Goal: Find specific page/section: Find specific page/section

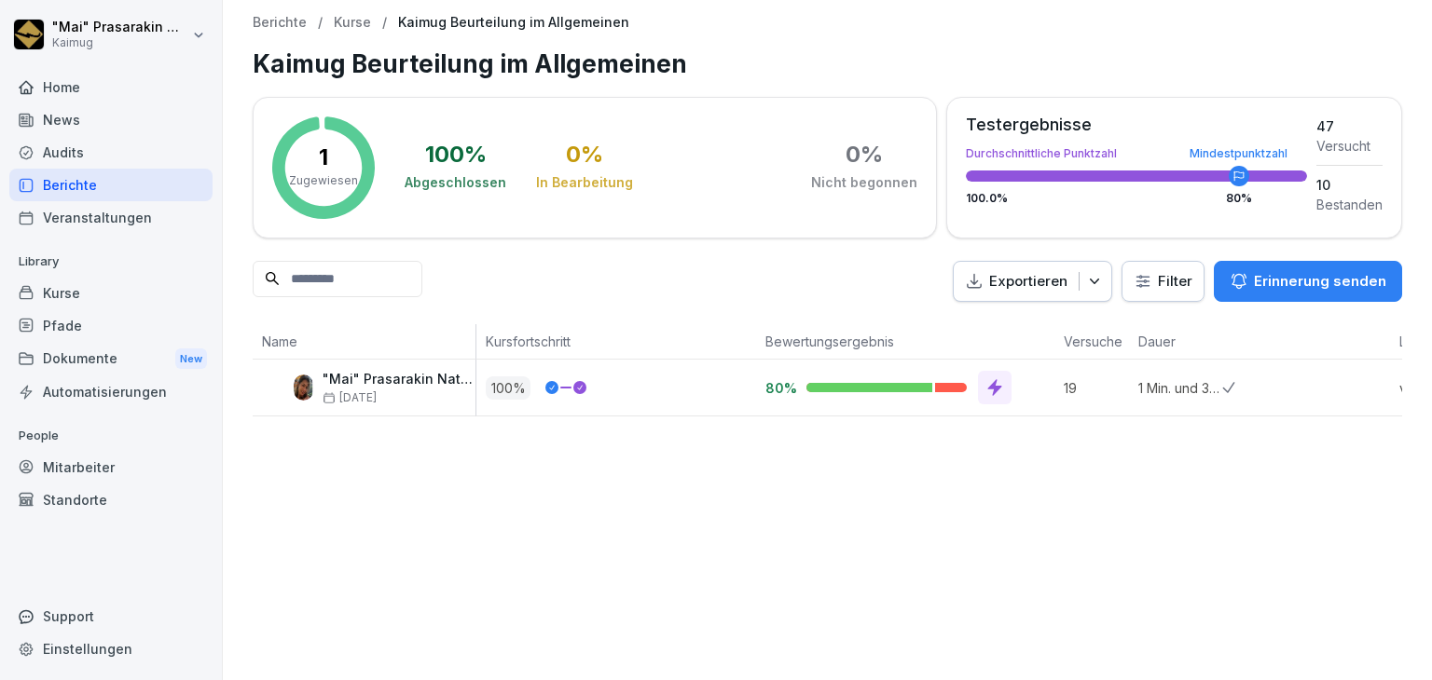
click at [290, 34] on div "Berichte / Kurse / Kaimug Beurteilung im Allgemeinen Kaimug Beurteilung im Allg…" at bounding box center [827, 216] width 1209 height 432
click at [298, 16] on p "Berichte" at bounding box center [280, 23] width 54 height 16
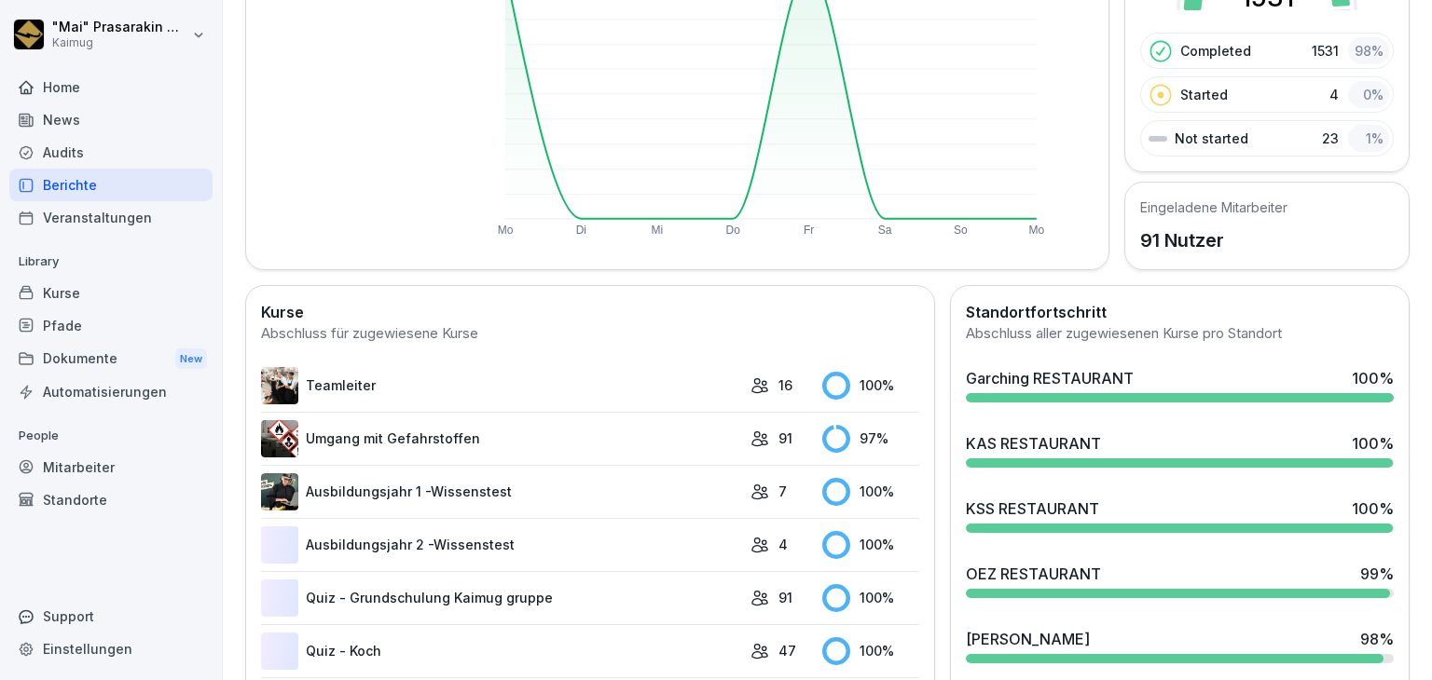
scroll to position [280, 0]
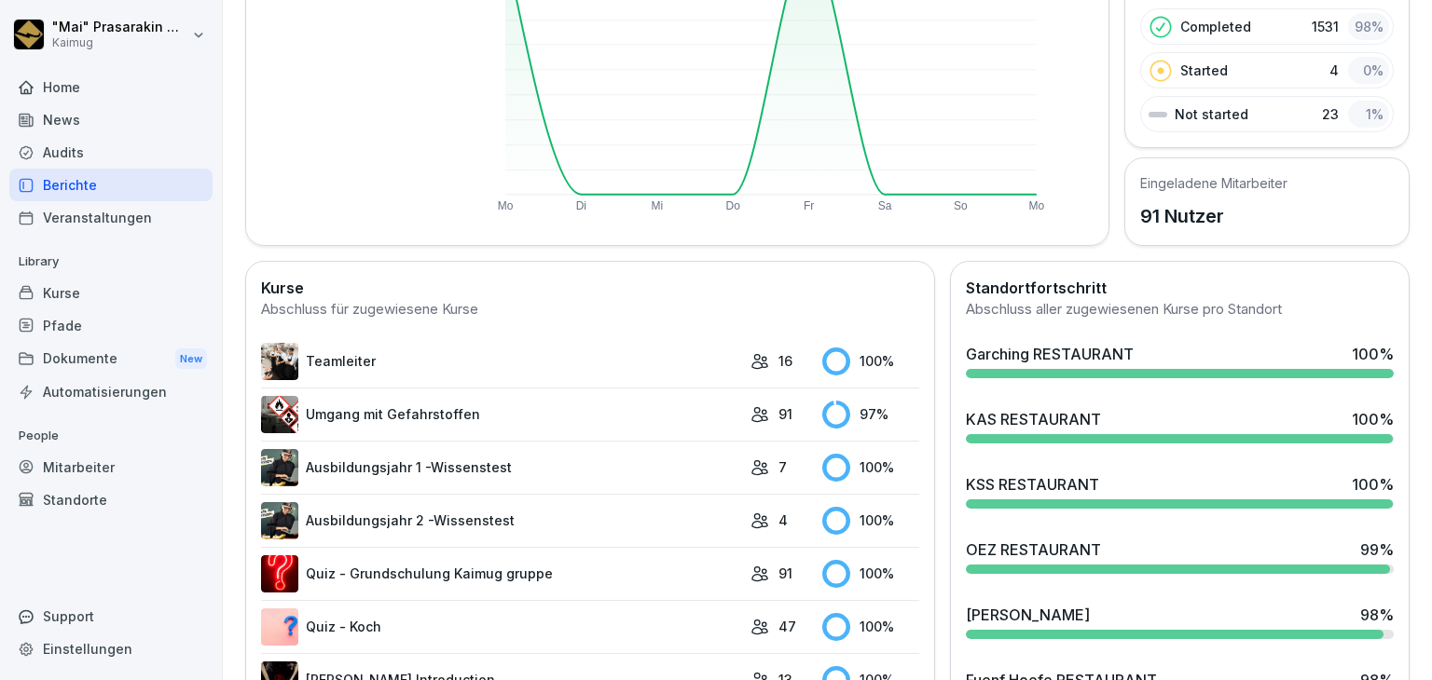
click at [1004, 489] on div "KSS RESTAURANT" at bounding box center [1032, 484] width 133 height 22
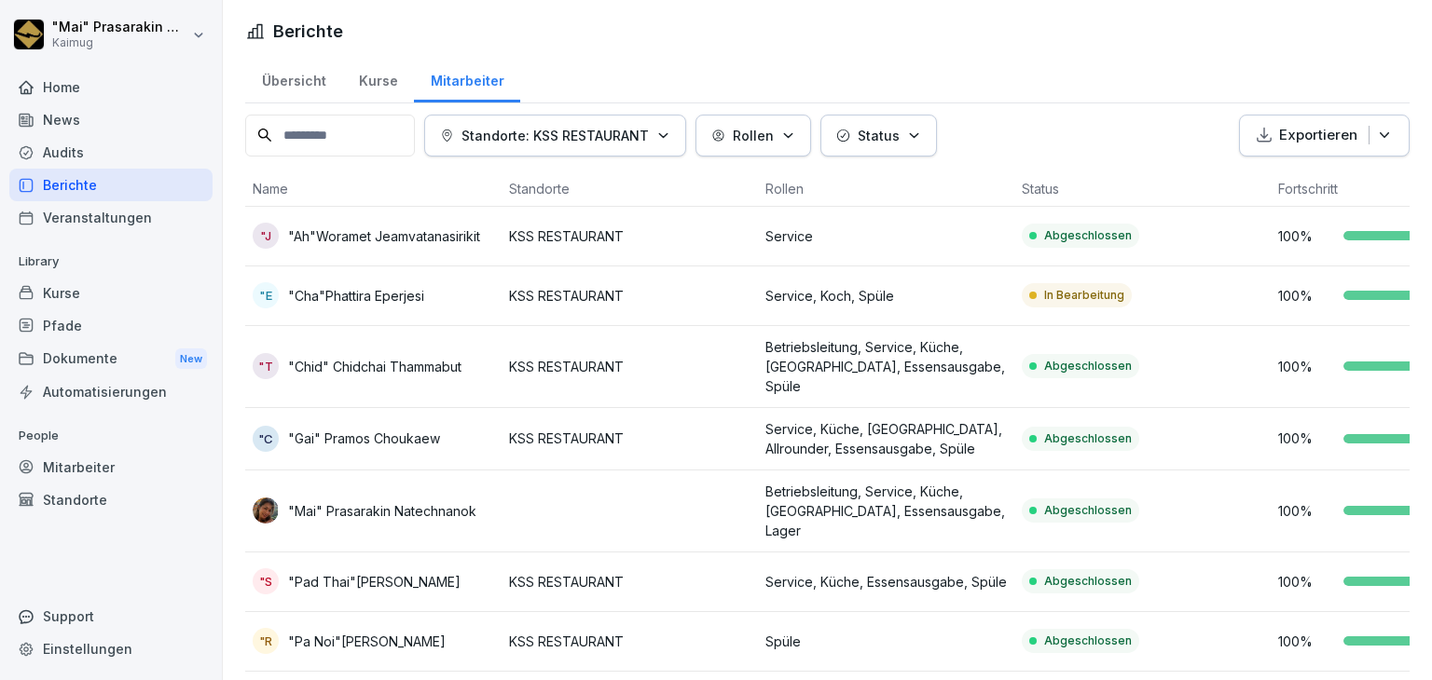
click at [706, 303] on p "KSS RESTAURANT" at bounding box center [629, 296] width 241 height 20
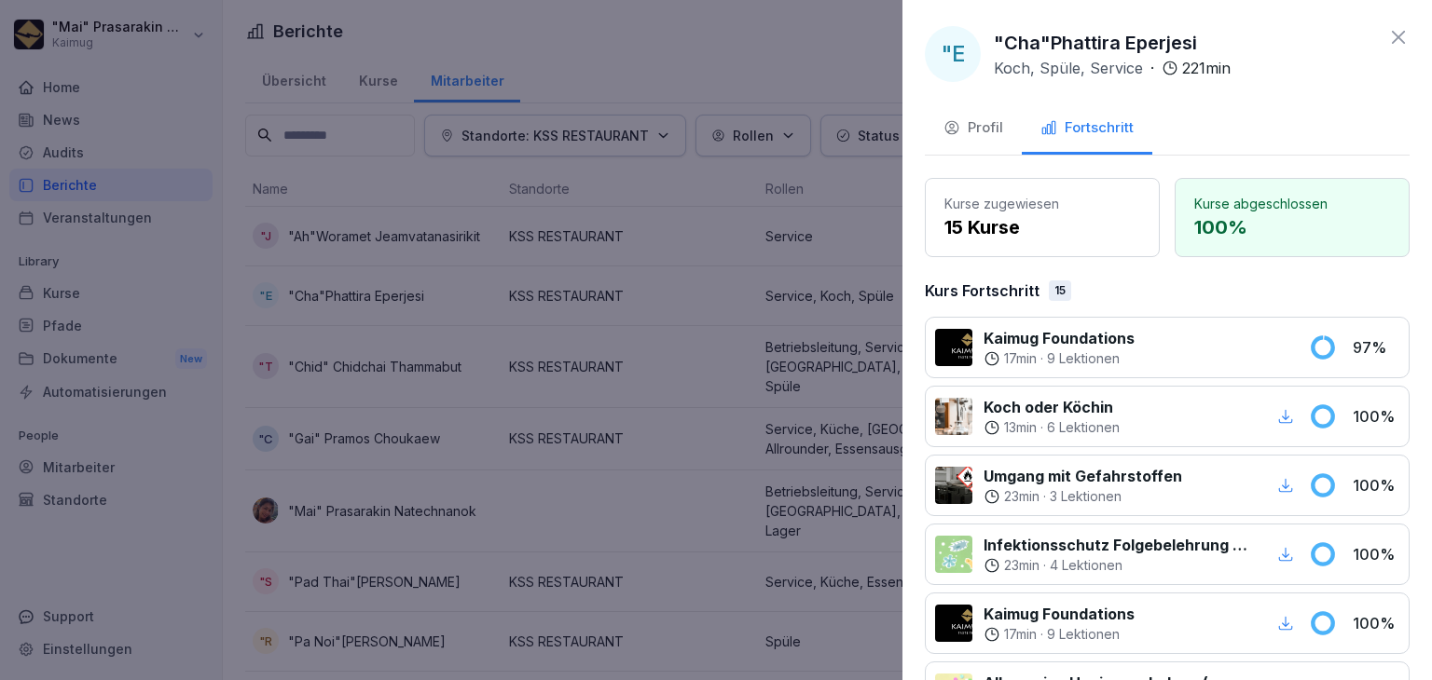
click at [997, 127] on div "Profil" at bounding box center [973, 127] width 60 height 21
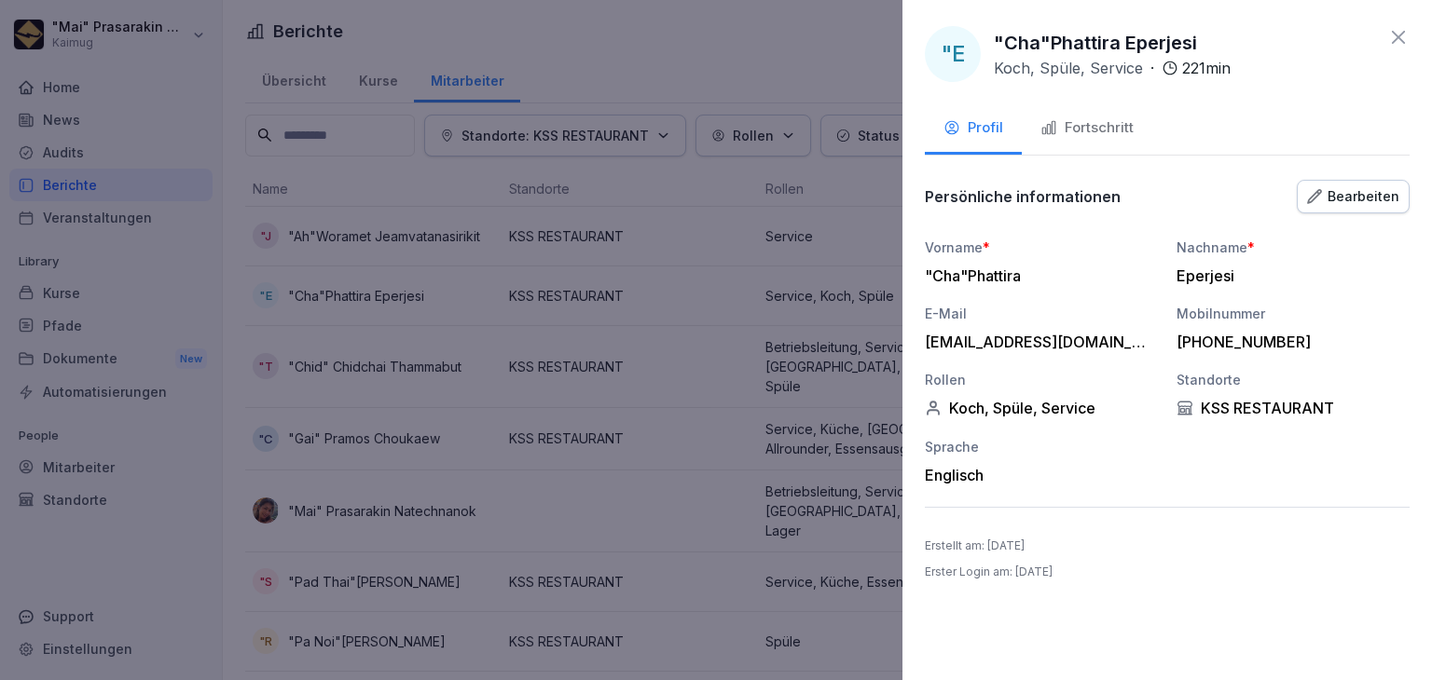
click at [1396, 38] on icon at bounding box center [1397, 37] width 13 height 13
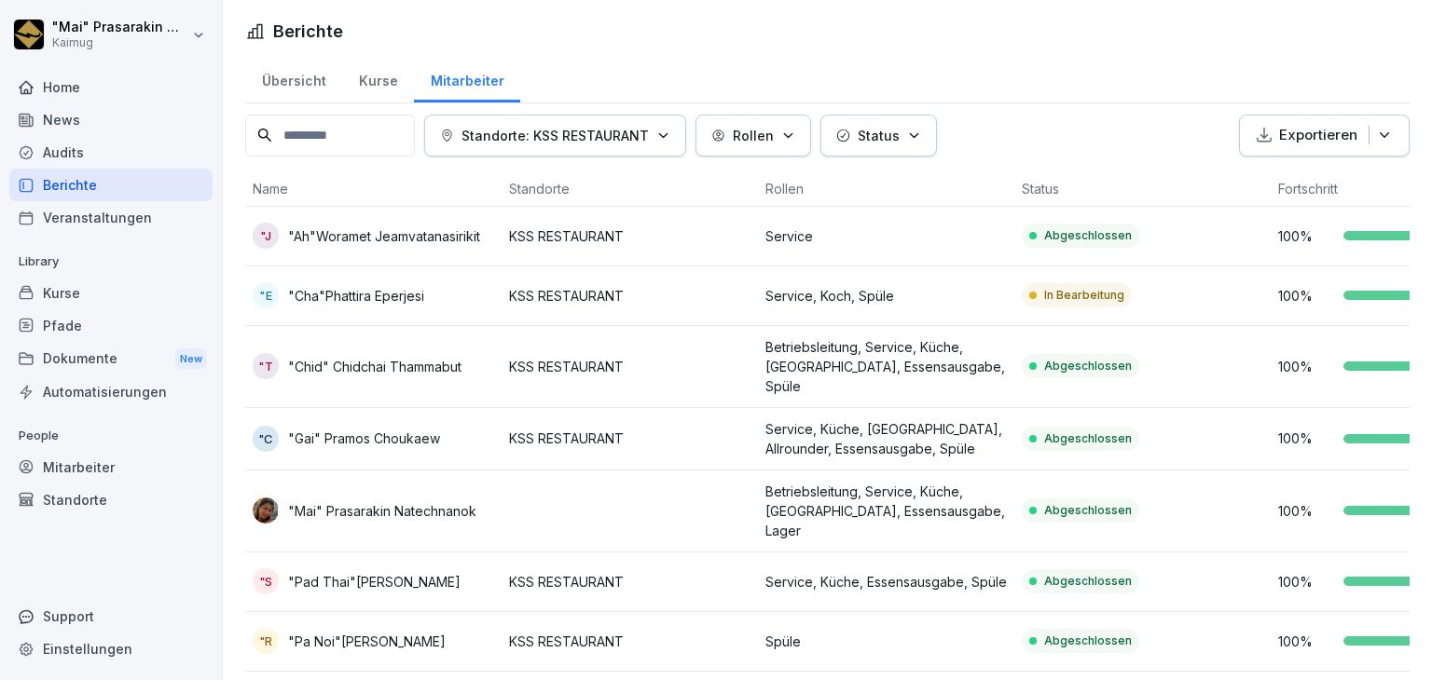
click at [284, 75] on div "Übersicht" at bounding box center [293, 79] width 97 height 48
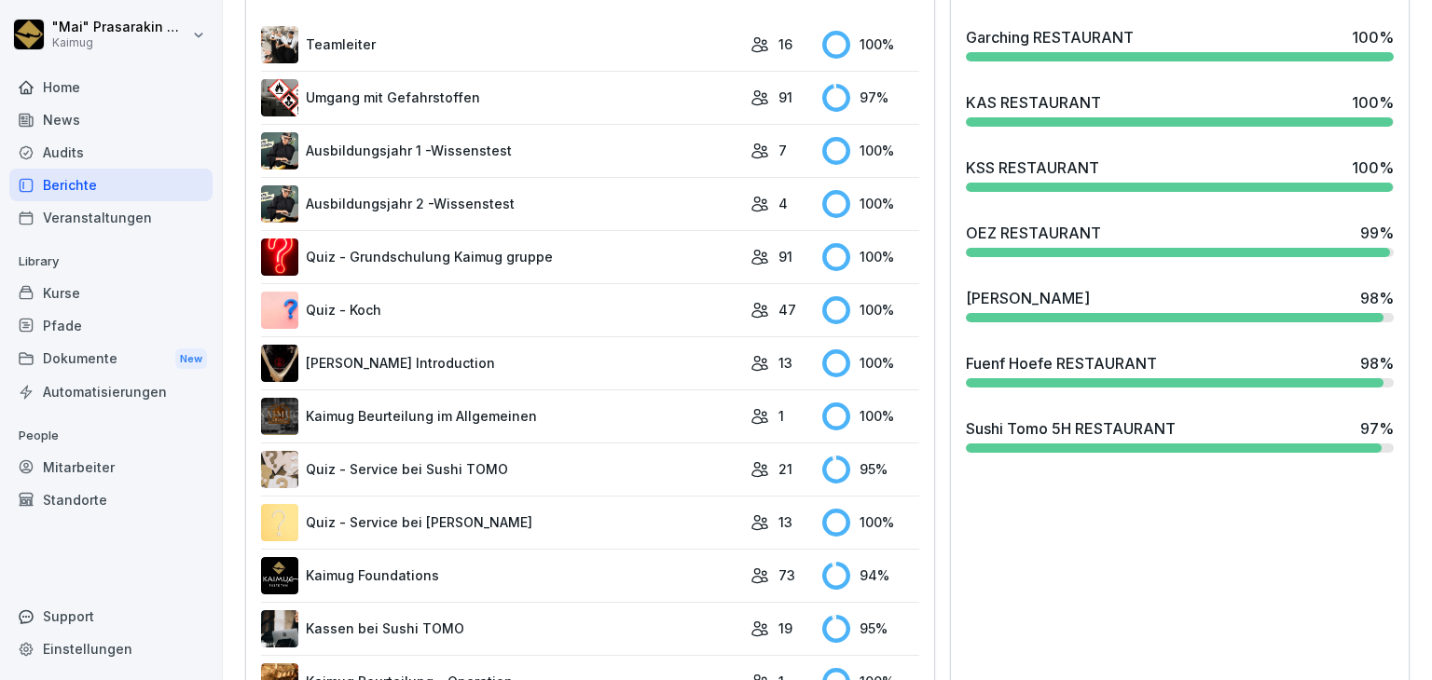
scroll to position [652, 0]
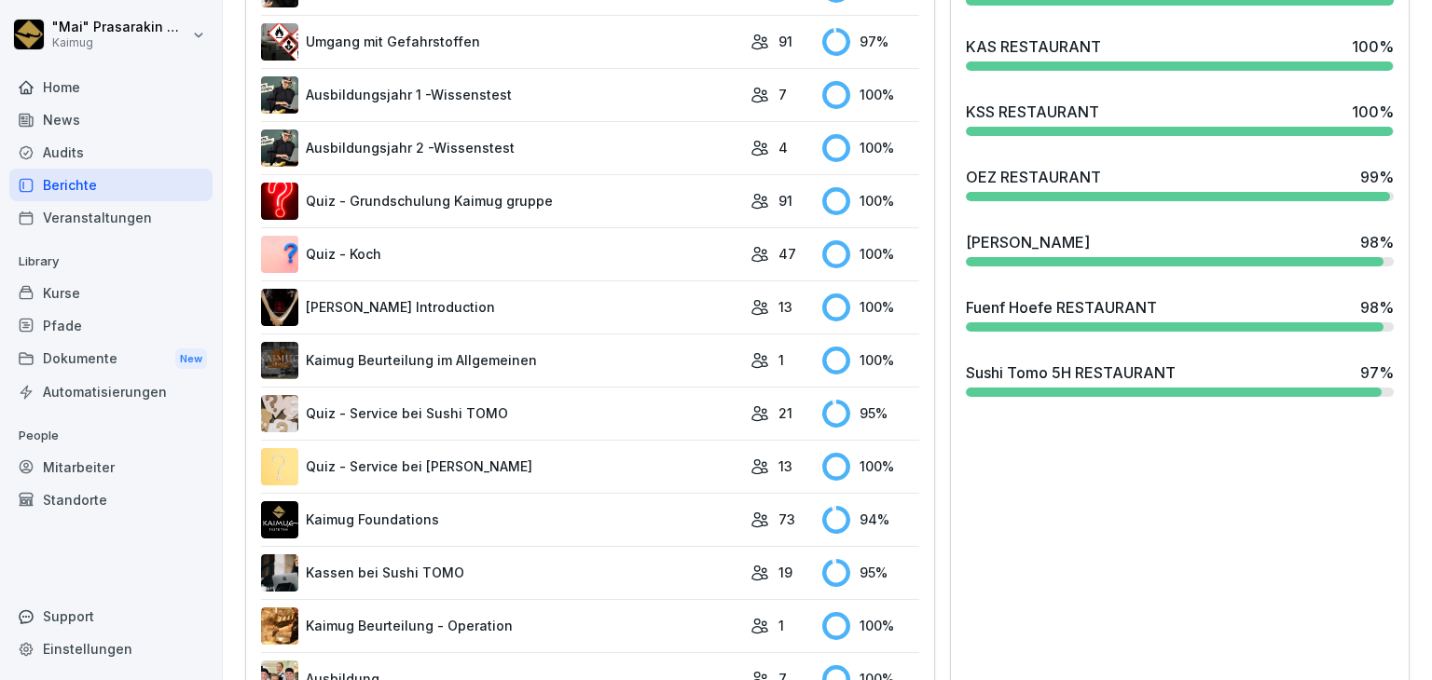
click at [995, 240] on div "[PERSON_NAME]" at bounding box center [1028, 242] width 124 height 22
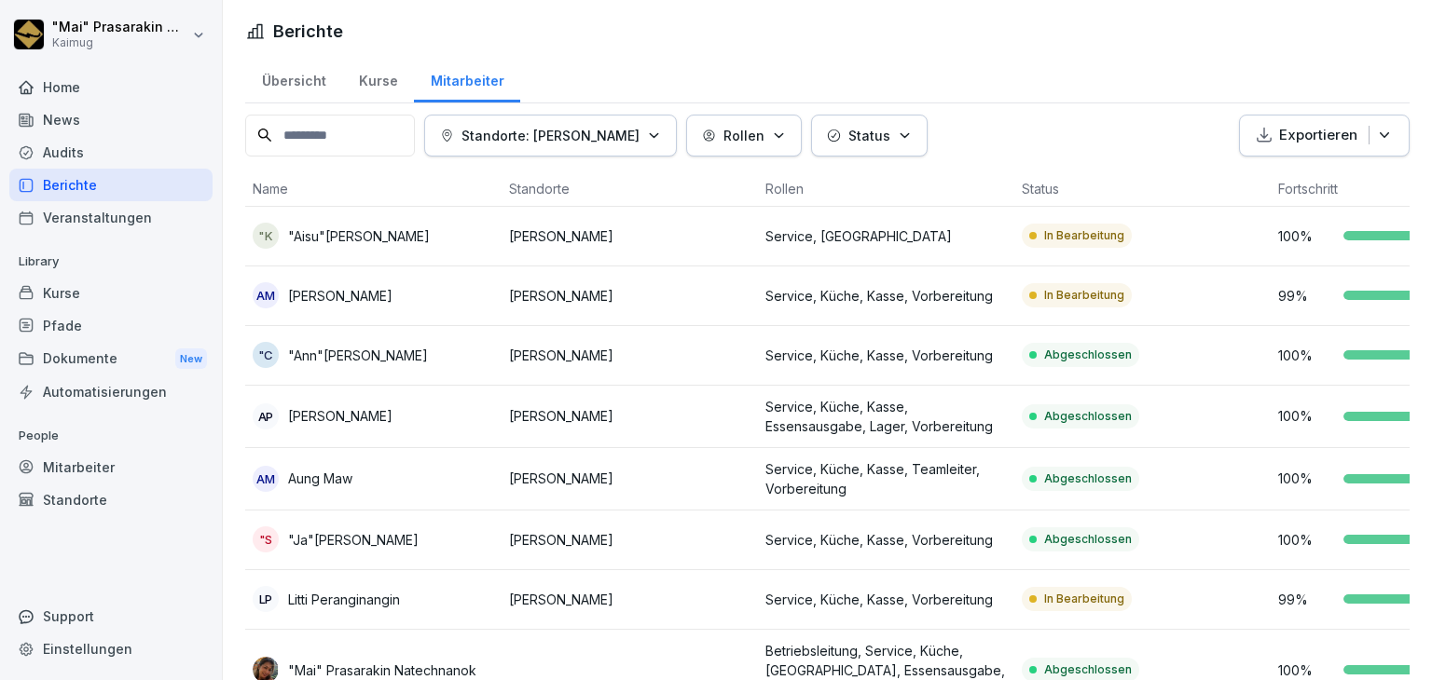
click at [298, 75] on div "Übersicht" at bounding box center [293, 79] width 97 height 48
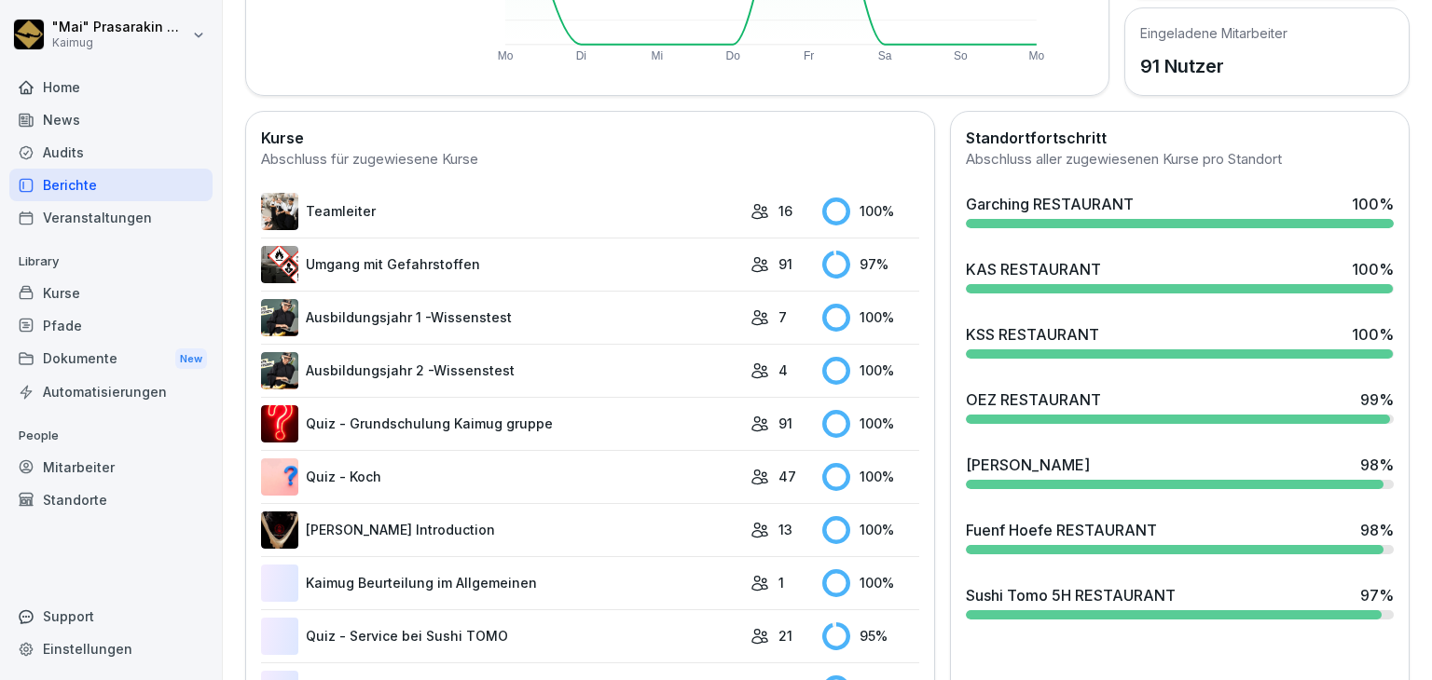
scroll to position [466, 0]
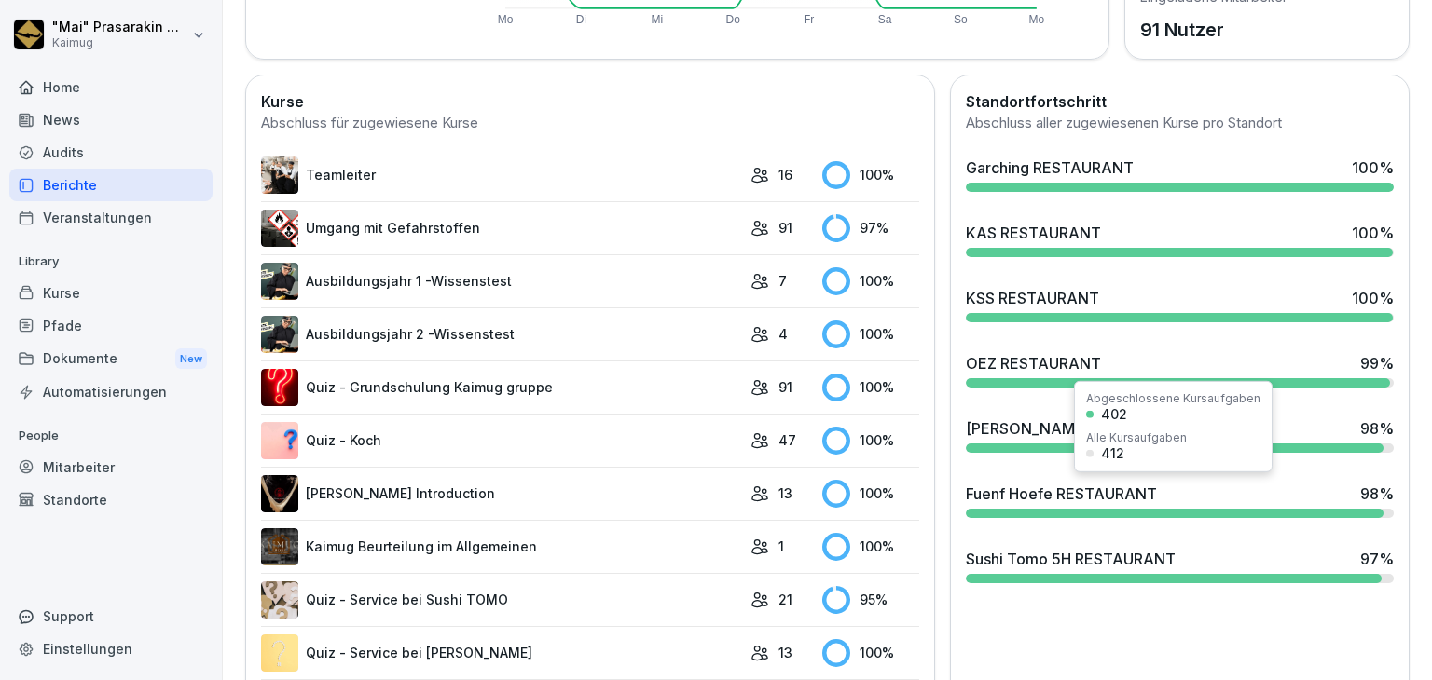
click at [992, 483] on div "Fuenf Hoefe RESTAURANT" at bounding box center [1061, 494] width 191 height 22
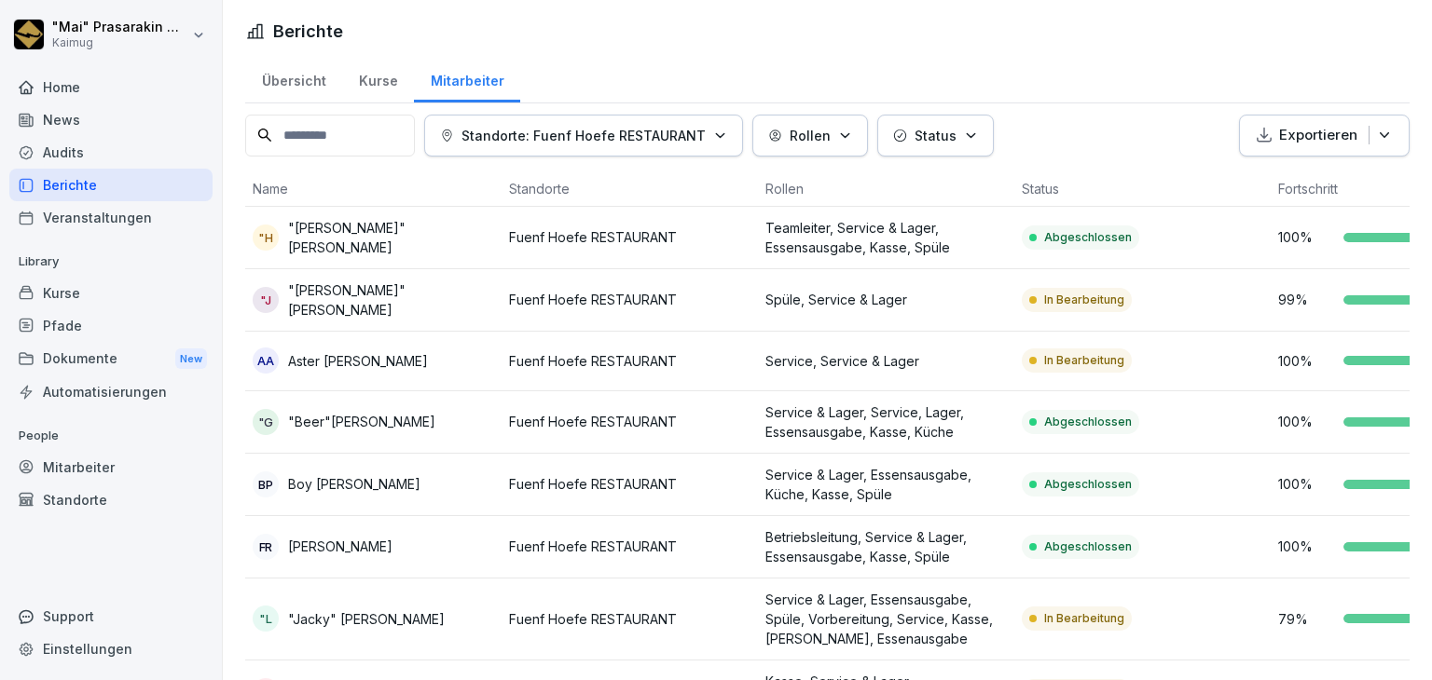
click at [297, 80] on div "Übersicht" at bounding box center [293, 79] width 97 height 48
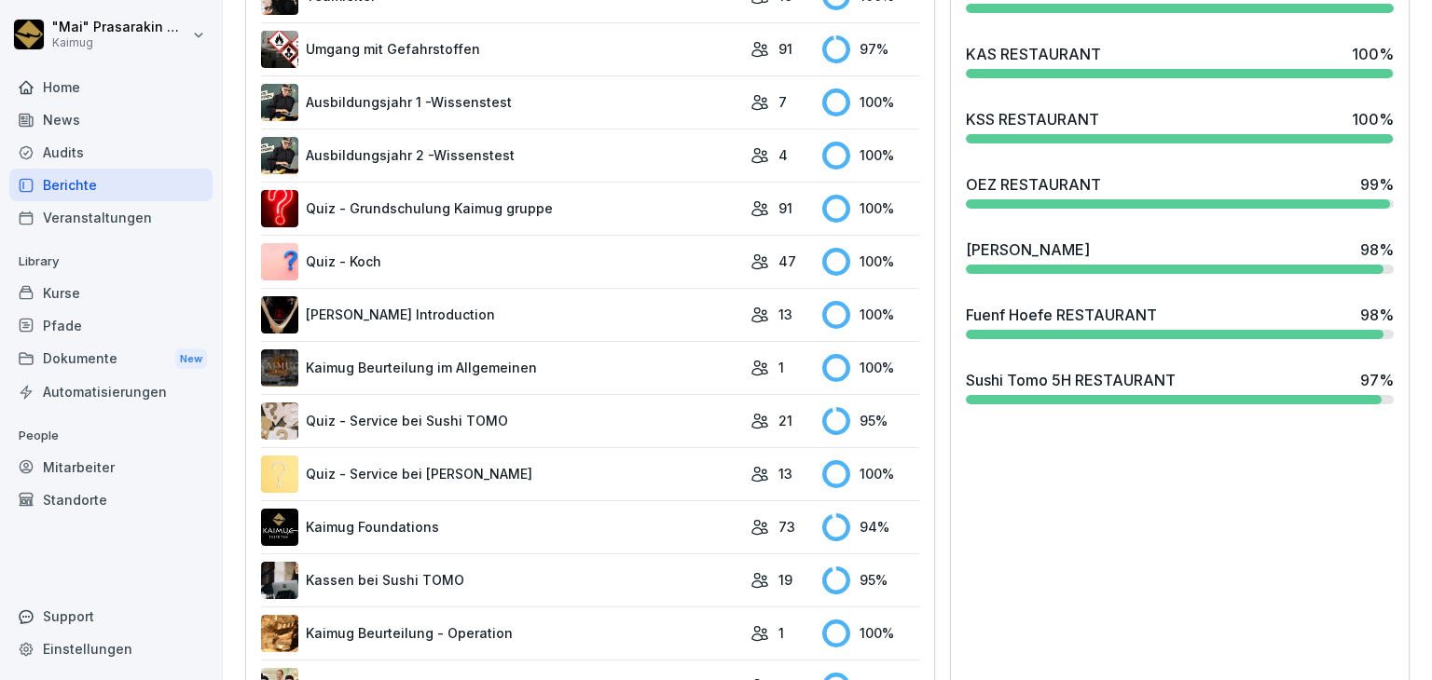
scroll to position [652, 0]
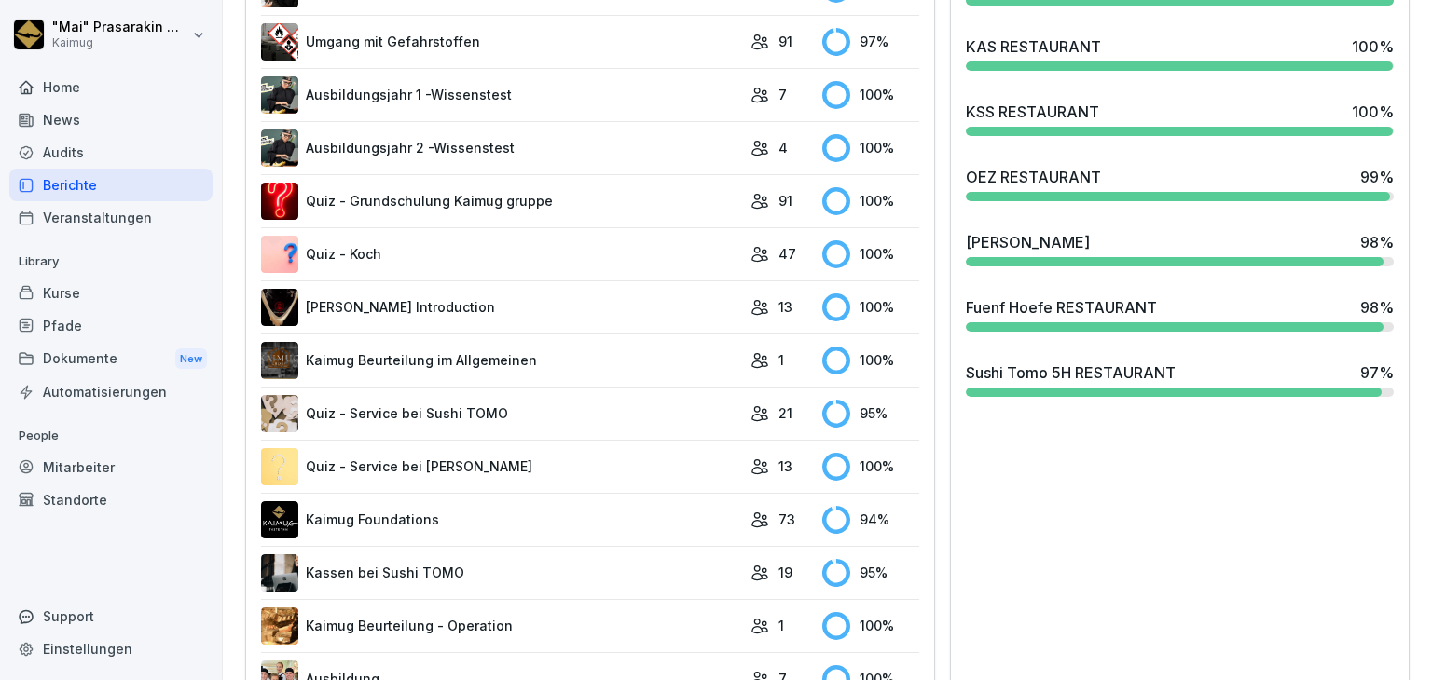
click at [1021, 362] on div "Sushi Tomo 5H RESTAURANT" at bounding box center [1071, 373] width 210 height 22
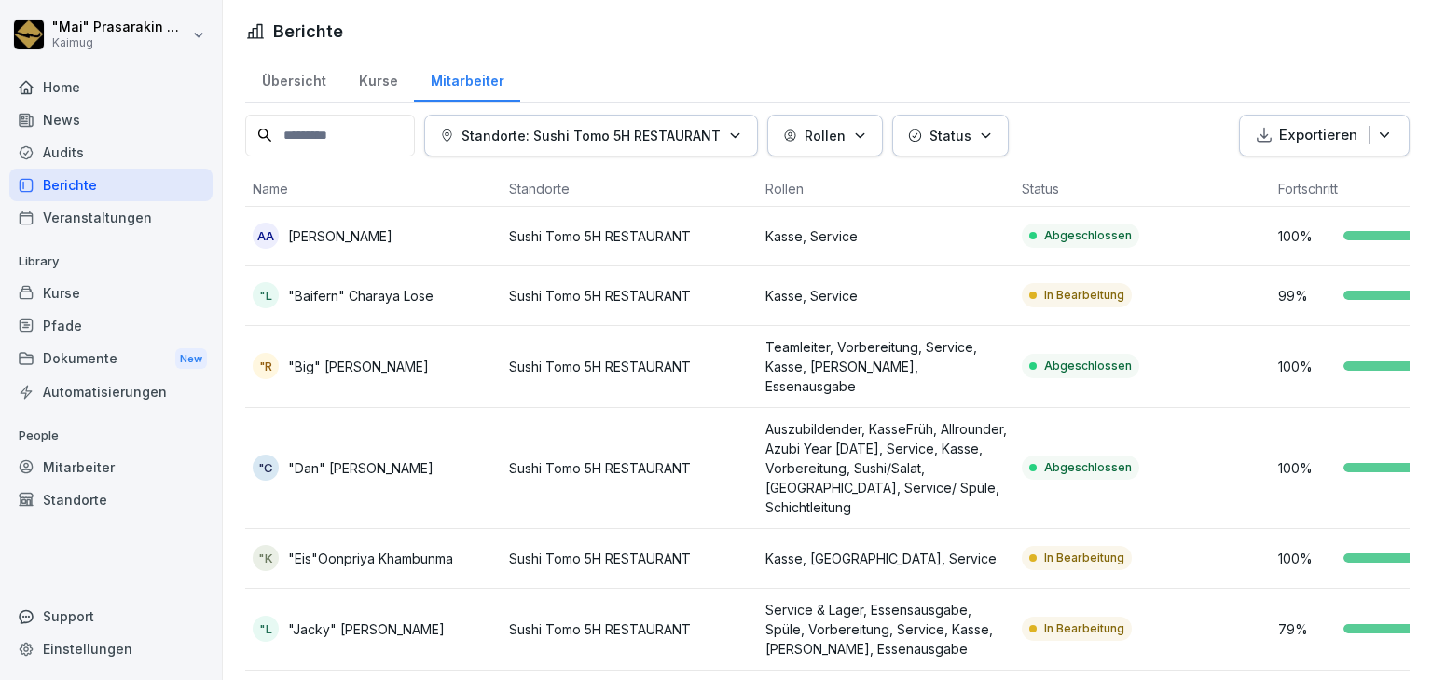
click at [108, 474] on div "Mitarbeiter" at bounding box center [110, 467] width 203 height 33
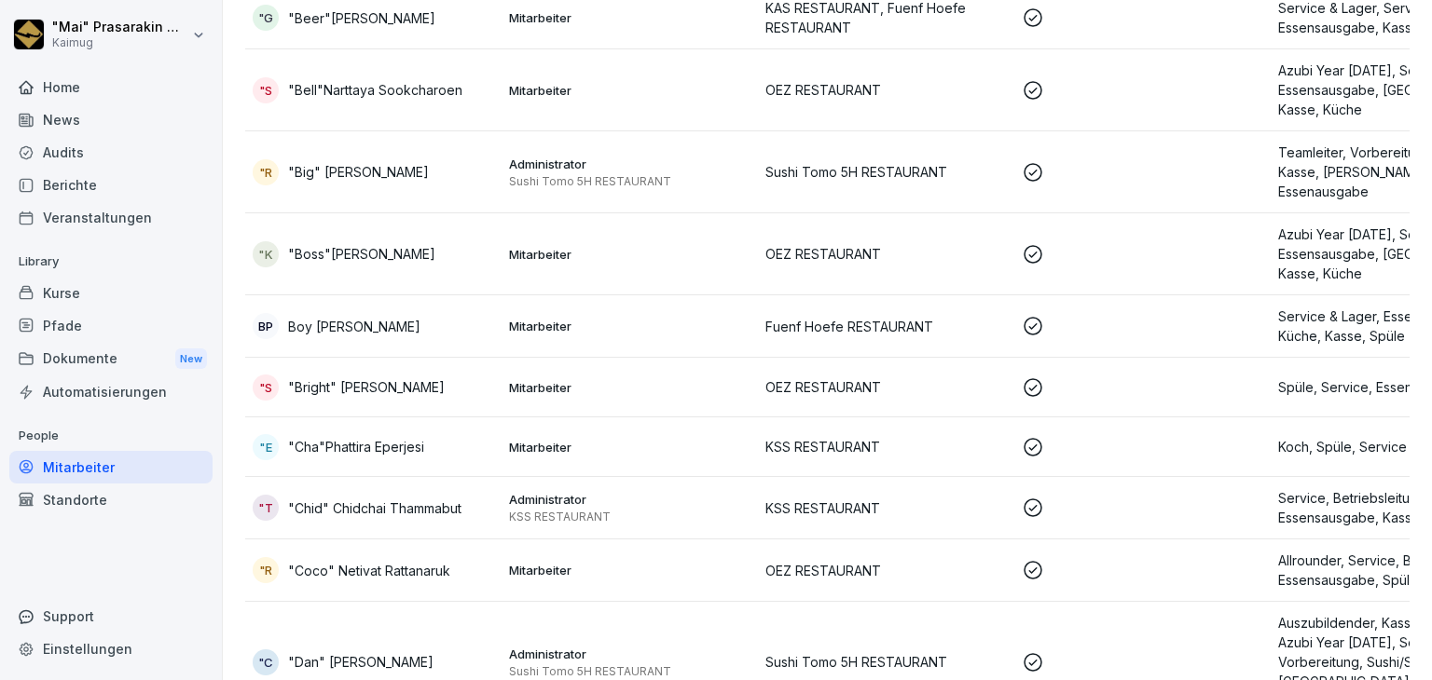
scroll to position [1118, 0]
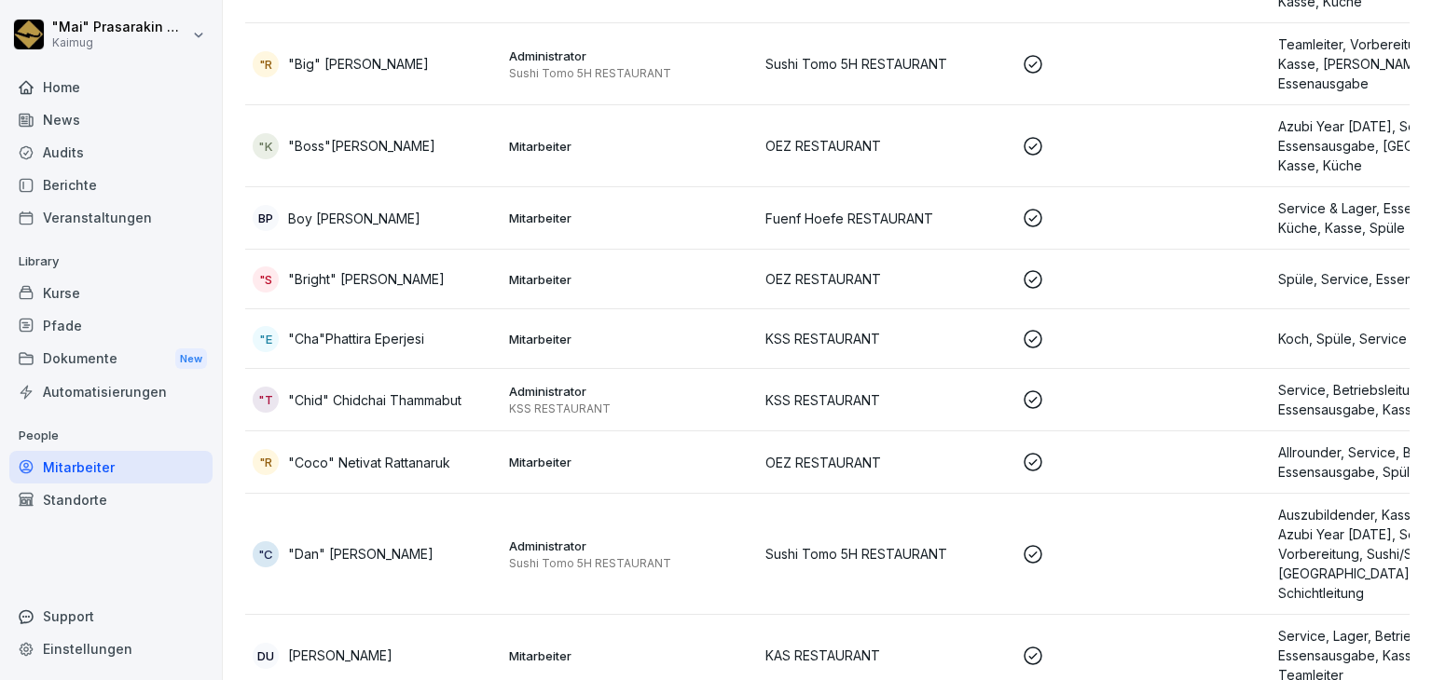
click at [532, 309] on td "Mitarbeiter" at bounding box center [629, 339] width 256 height 60
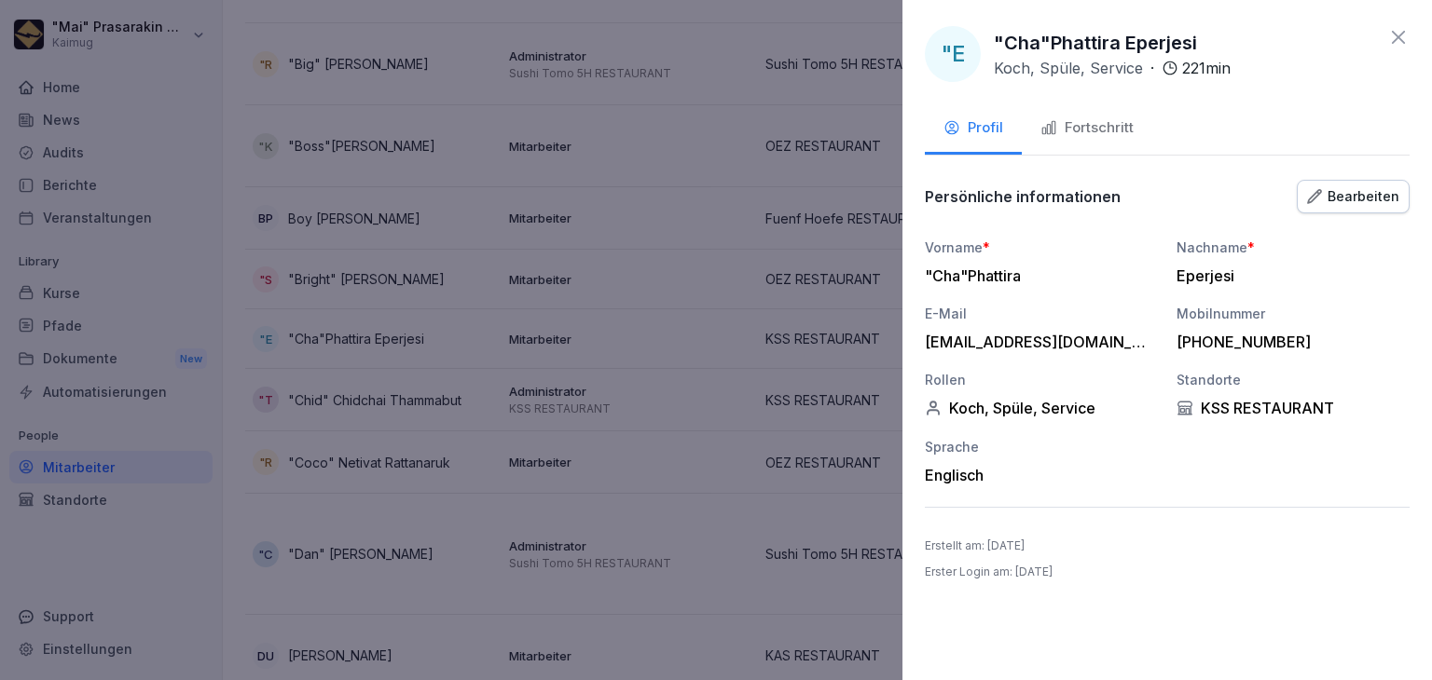
click at [1391, 34] on icon at bounding box center [1398, 37] width 22 height 22
